Goal: Information Seeking & Learning: Compare options

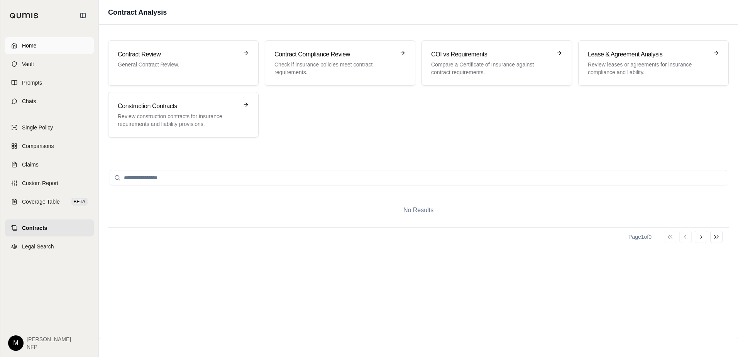
click at [48, 43] on link "Home" at bounding box center [49, 45] width 89 height 17
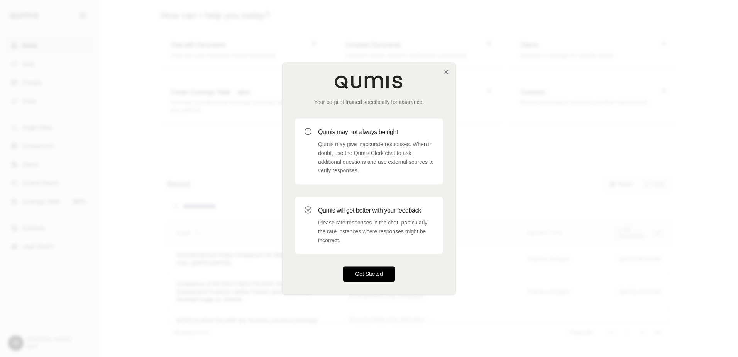
click at [382, 273] on button "Get Started" at bounding box center [369, 273] width 52 height 15
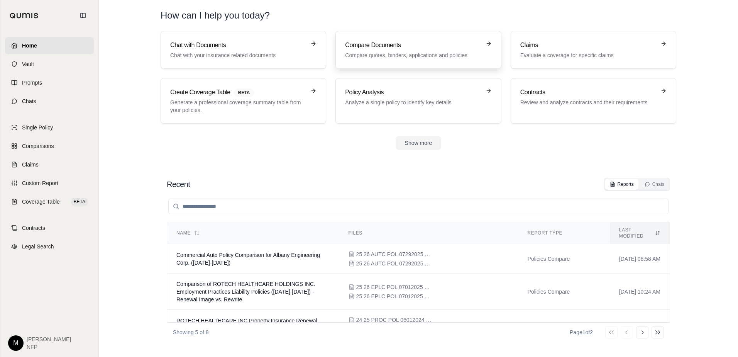
click at [382, 44] on h3 "Compare Documents" at bounding box center [412, 45] width 135 height 9
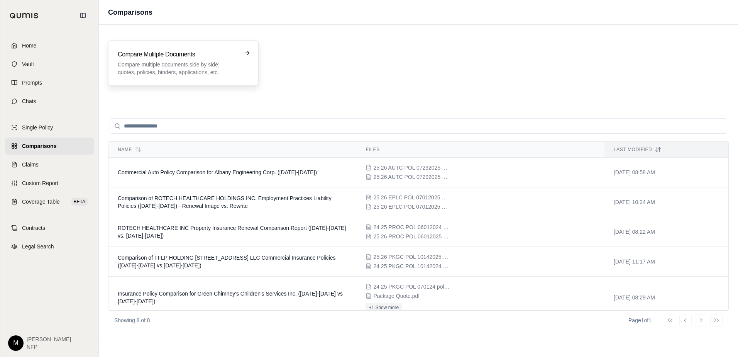
click at [219, 53] on h3 "Compare Mulitple Documents" at bounding box center [178, 54] width 120 height 9
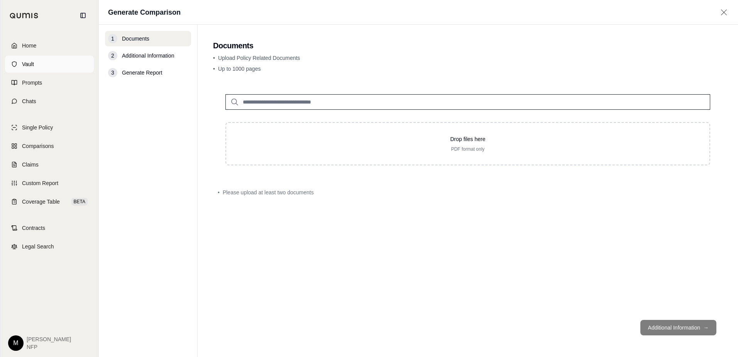
click at [40, 68] on link "Vault" at bounding box center [49, 64] width 89 height 17
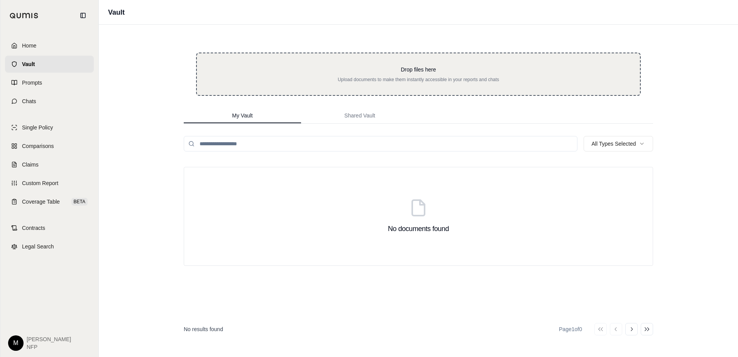
click at [301, 76] on div "Drop files here Upload documents to make them instantly accessible in your repo…" at bounding box center [418, 74] width 418 height 17
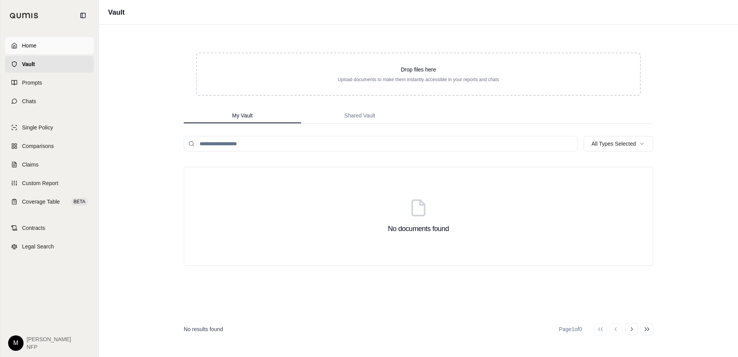
click at [54, 51] on link "Home" at bounding box center [49, 45] width 89 height 17
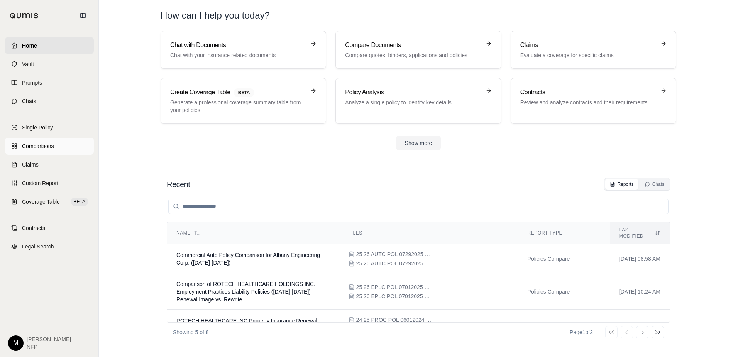
click at [41, 143] on span "Comparisons" at bounding box center [38, 146] width 32 height 8
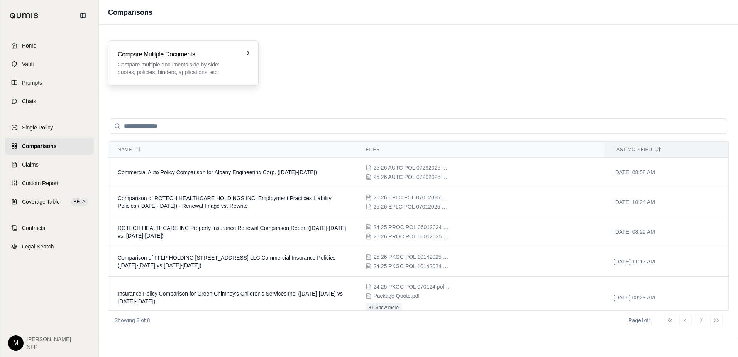
click at [184, 63] on p "Compare multiple documents side by side: quotes, policies, binders, application…" at bounding box center [178, 68] width 120 height 15
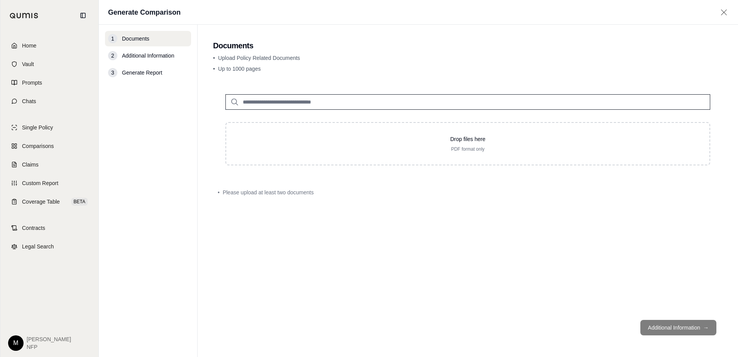
click at [246, 107] on input "search" at bounding box center [467, 101] width 485 height 15
click at [50, 147] on span "Comparisons" at bounding box center [38, 146] width 32 height 8
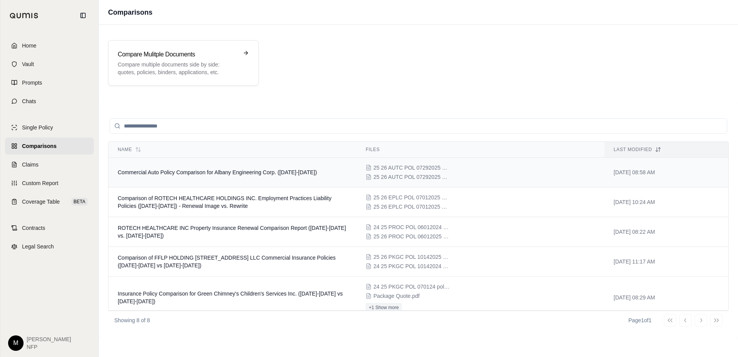
click at [248, 171] on span "Commercial Auto Policy Comparison for Albany Engineering Corp. ([DATE]-[DATE])" at bounding box center [217, 172] width 199 height 6
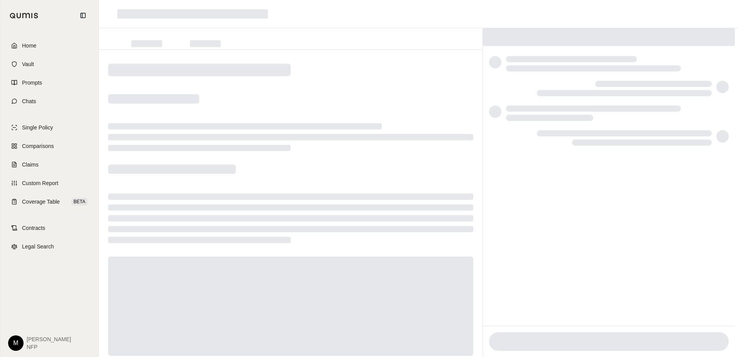
click at [248, 171] on div at bounding box center [291, 214] width 384 height 328
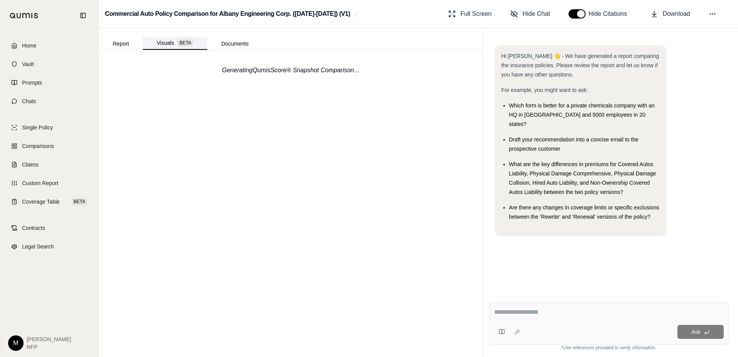
click at [180, 43] on span "BETA" at bounding box center [185, 43] width 16 height 8
